Goal: Navigation & Orientation: Find specific page/section

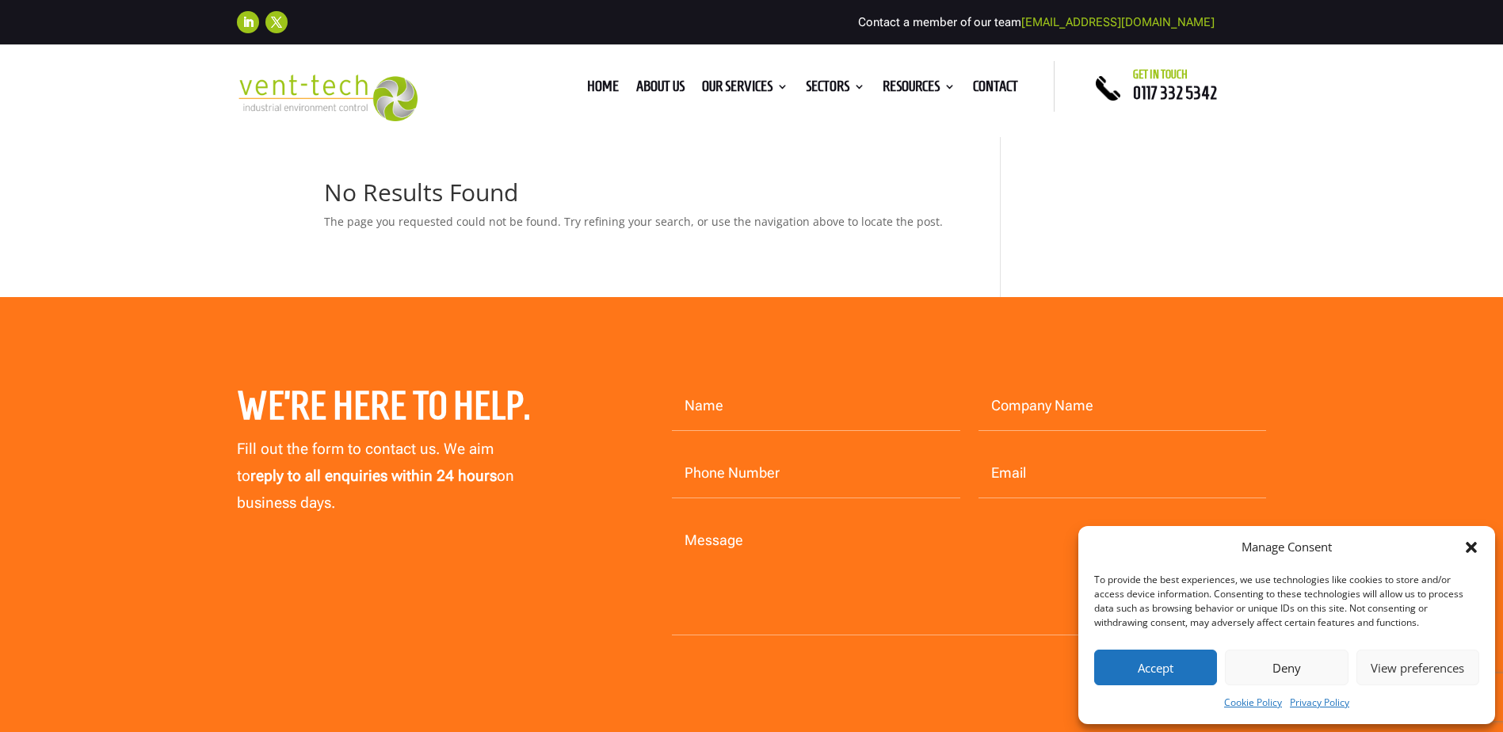
click at [1469, 545] on icon "Close dialog" at bounding box center [1471, 547] width 11 height 11
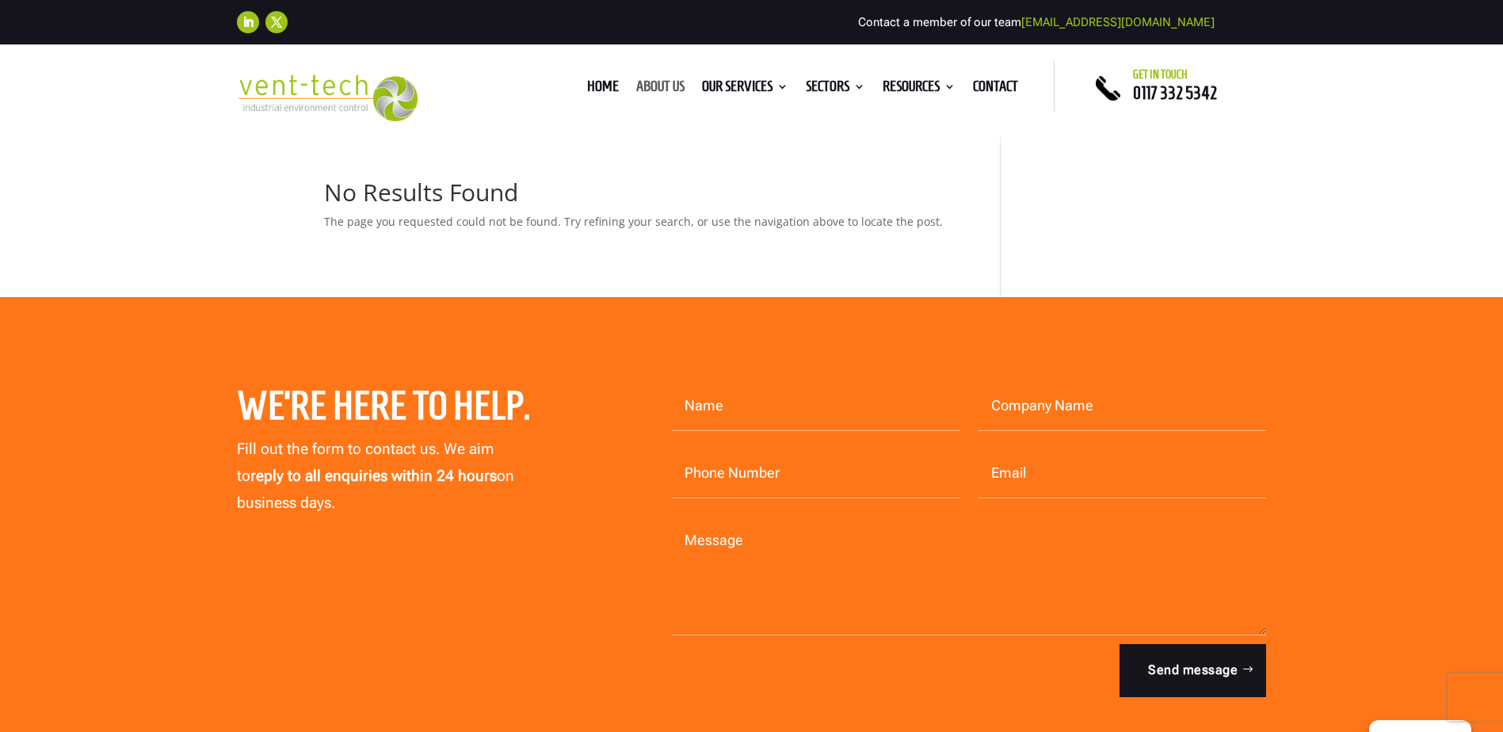
click at [668, 85] on link "About us" at bounding box center [660, 89] width 48 height 17
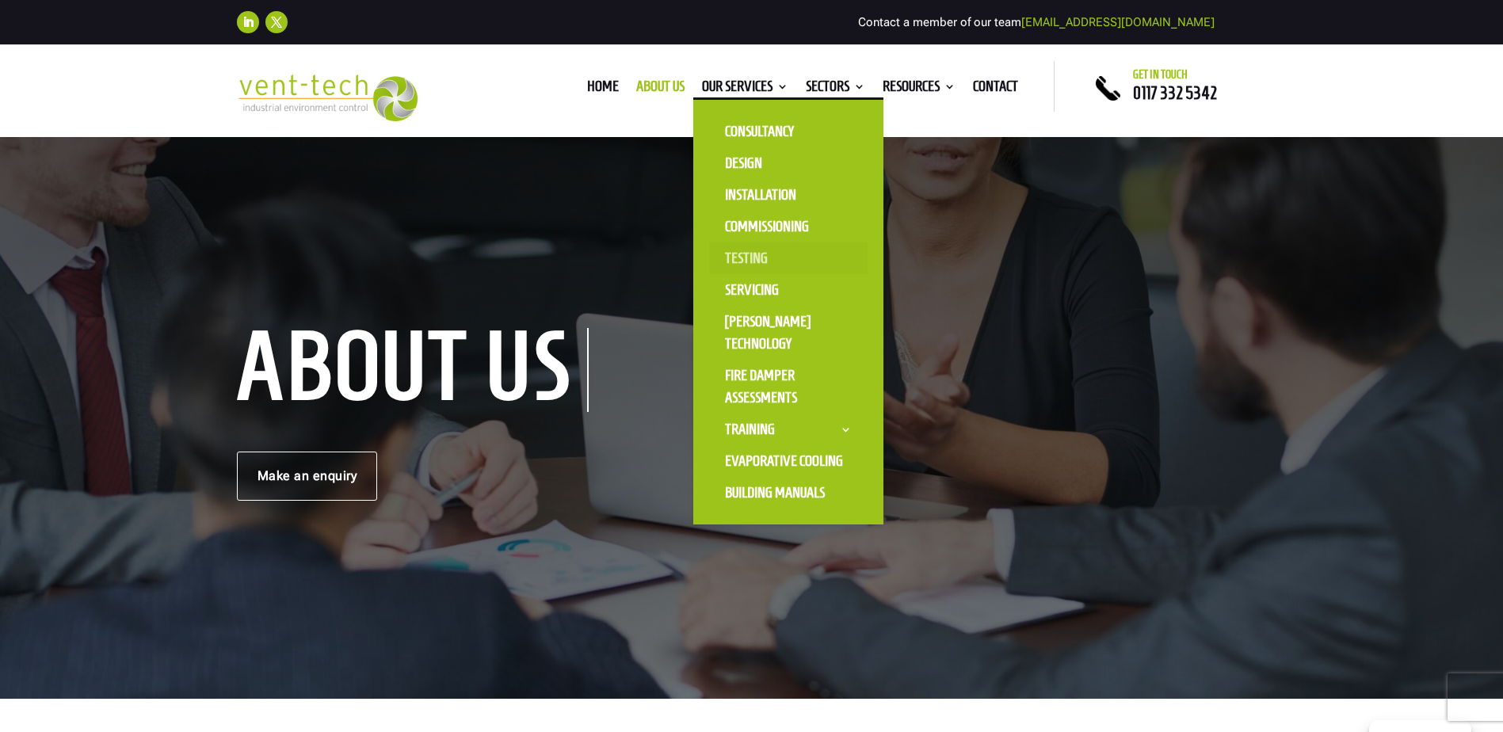
click at [751, 254] on link "Testing" at bounding box center [788, 259] width 159 height 32
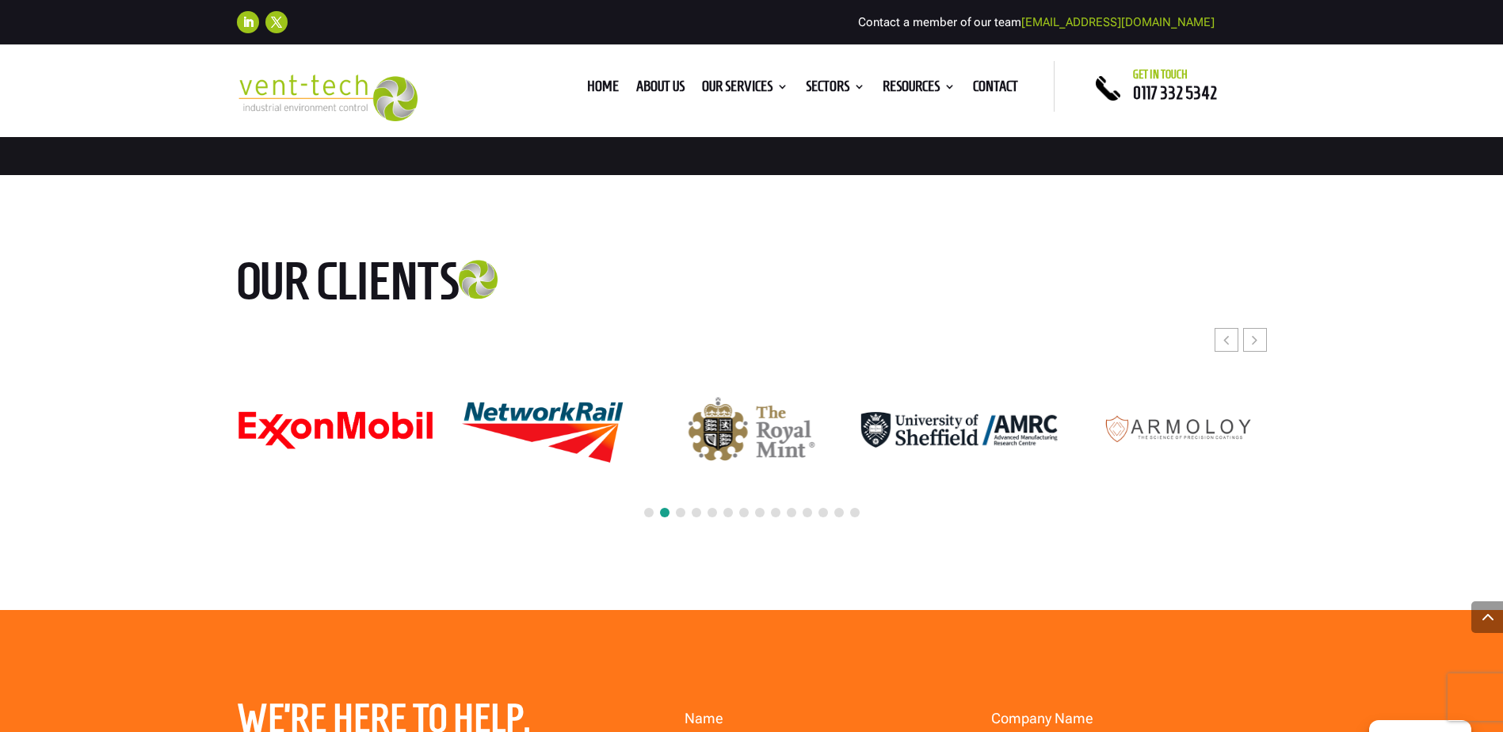
scroll to position [7291, 0]
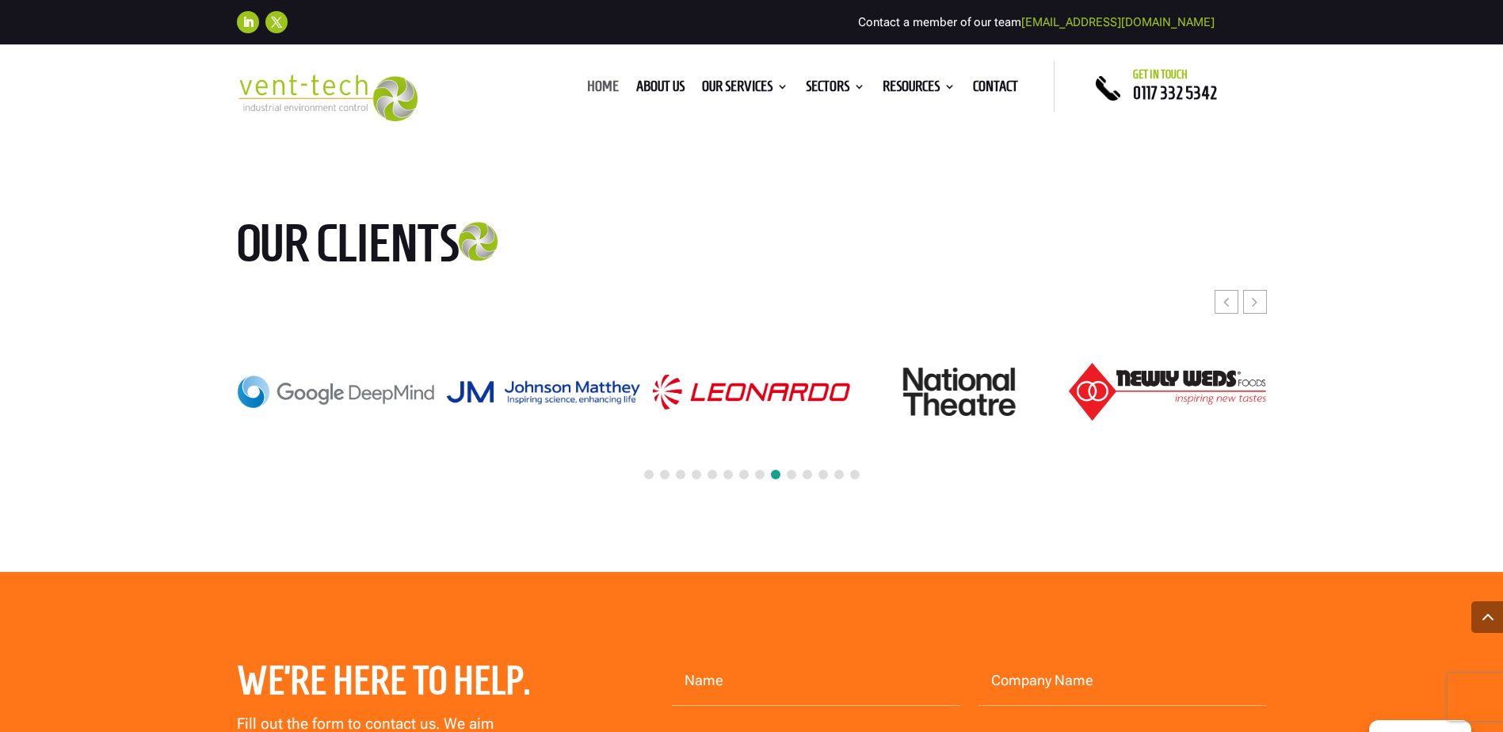
click at [598, 86] on link "Home" at bounding box center [603, 89] width 32 height 17
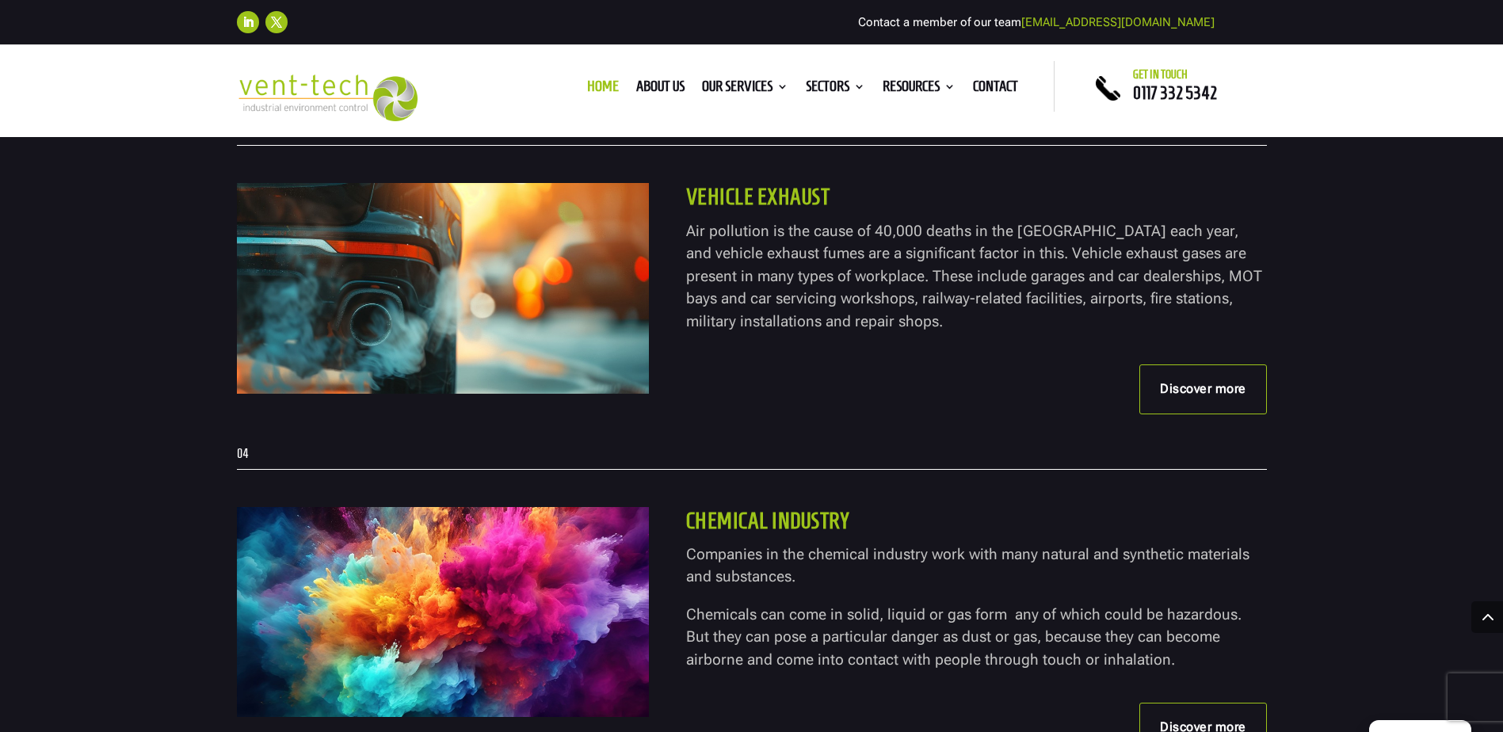
scroll to position [3883, 0]
